Goal: Obtain resource: Obtain resource

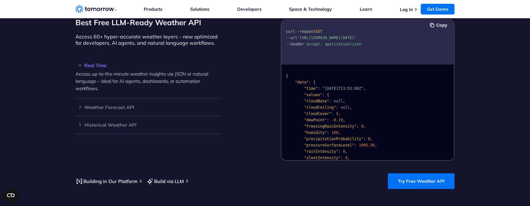
scroll to position [536, 0]
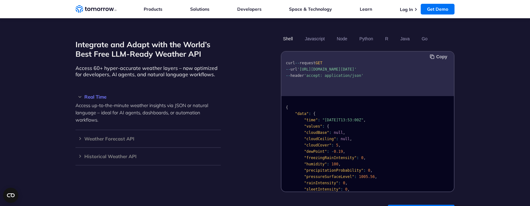
click at [436, 53] on button "Copy" at bounding box center [439, 56] width 19 height 7
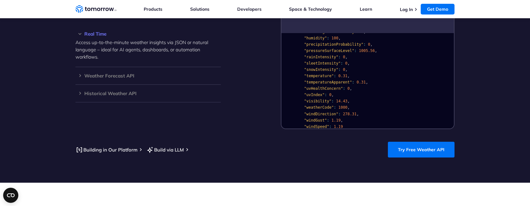
scroll to position [568, 0]
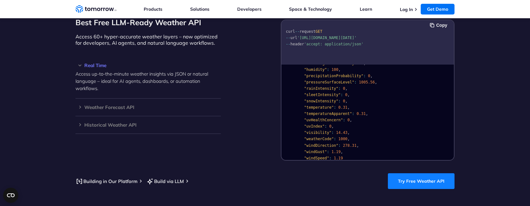
click at [449, 178] on link "Try Free Weather API" at bounding box center [421, 182] width 67 height 16
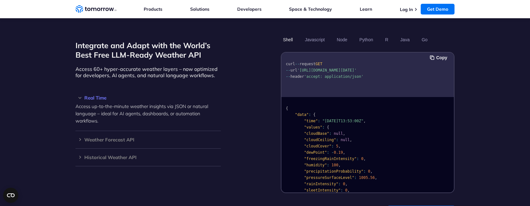
scroll to position [536, 0]
click at [321, 67] on span "'[URL][DOMAIN_NAME][DATE]'" at bounding box center [326, 69] width 59 height 4
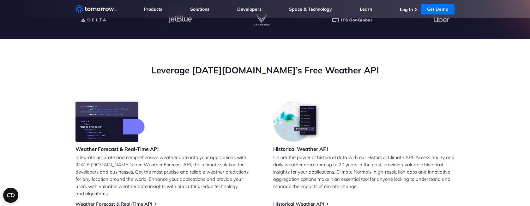
scroll to position [158, 0]
